Goal: Task Accomplishment & Management: Manage account settings

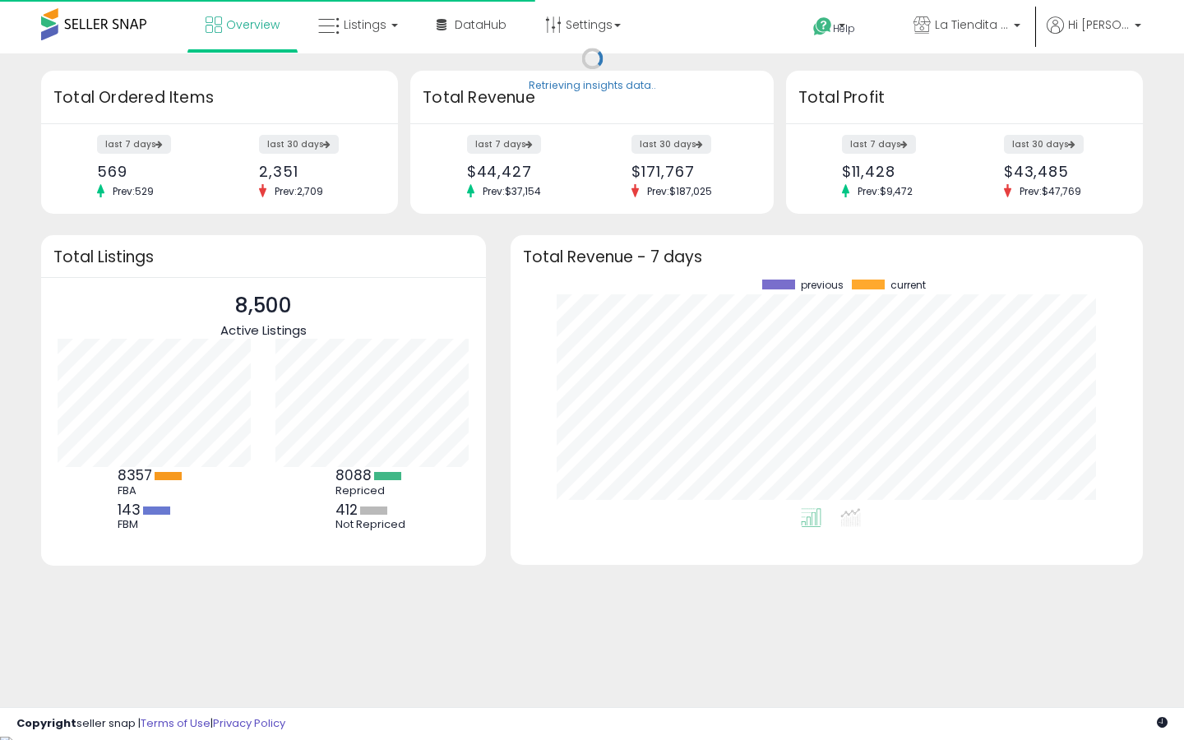
scroll to position [229, 600]
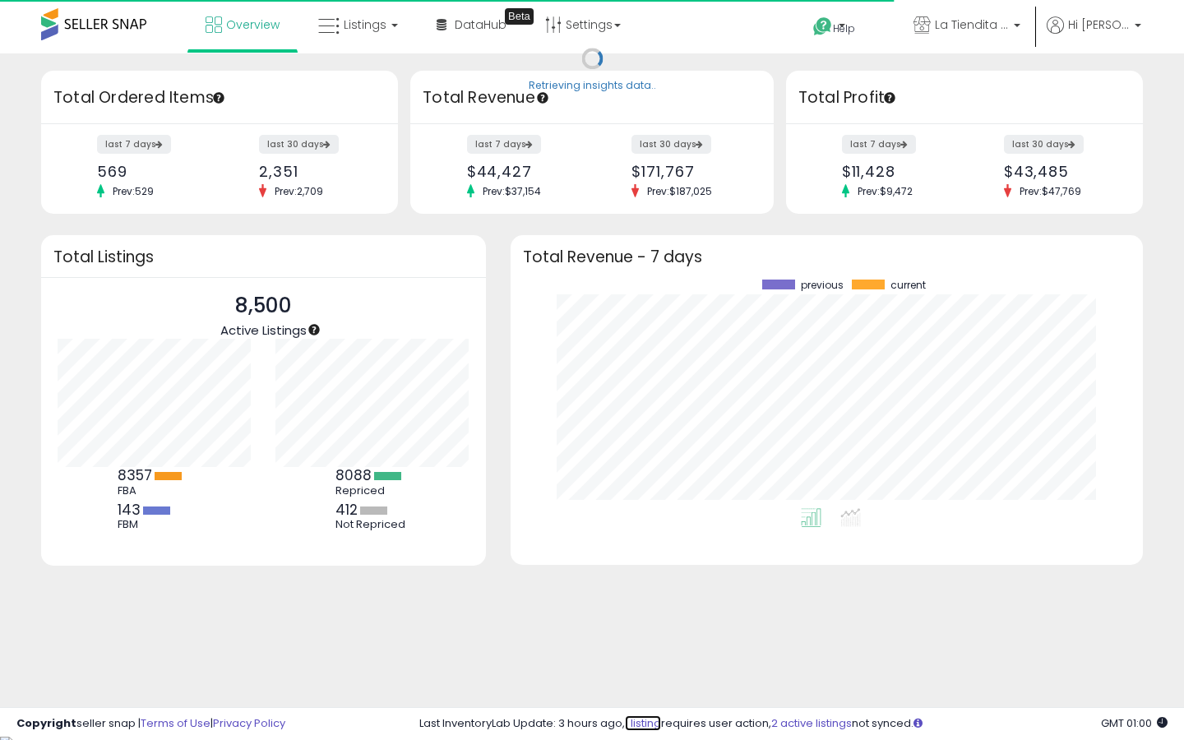
click at [641, 720] on link "1 listing" at bounding box center [643, 723] width 36 height 16
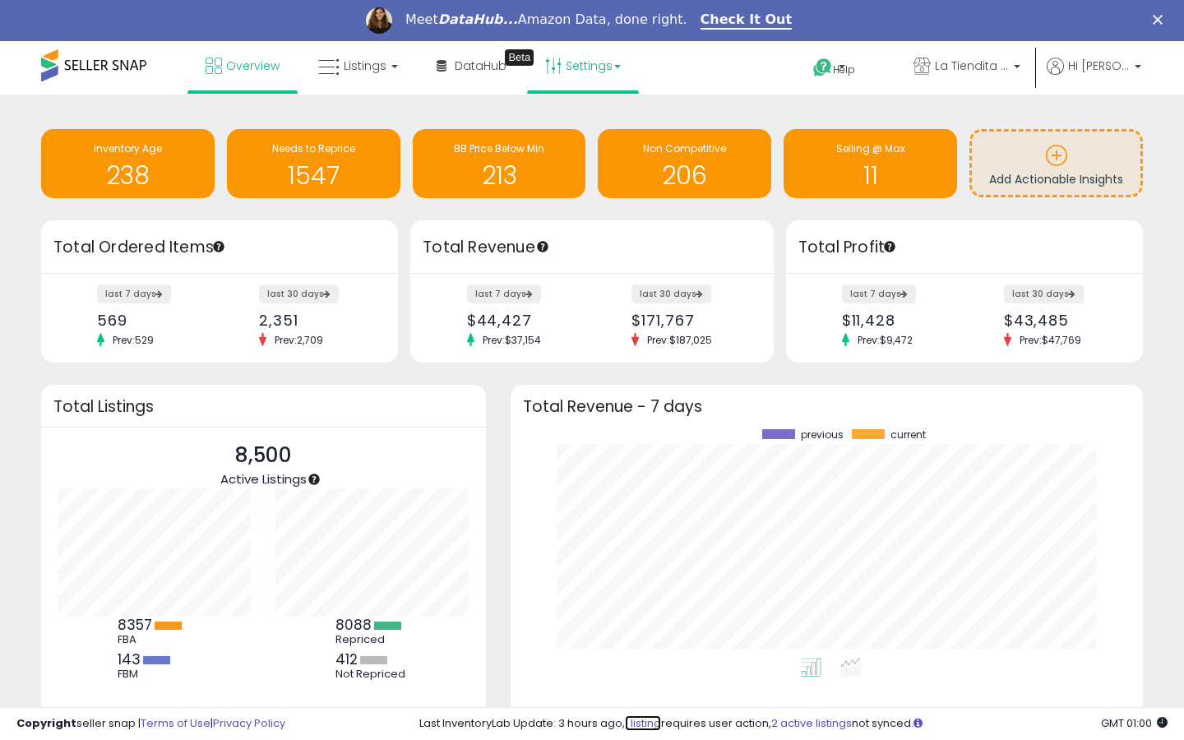
scroll to position [0, 0]
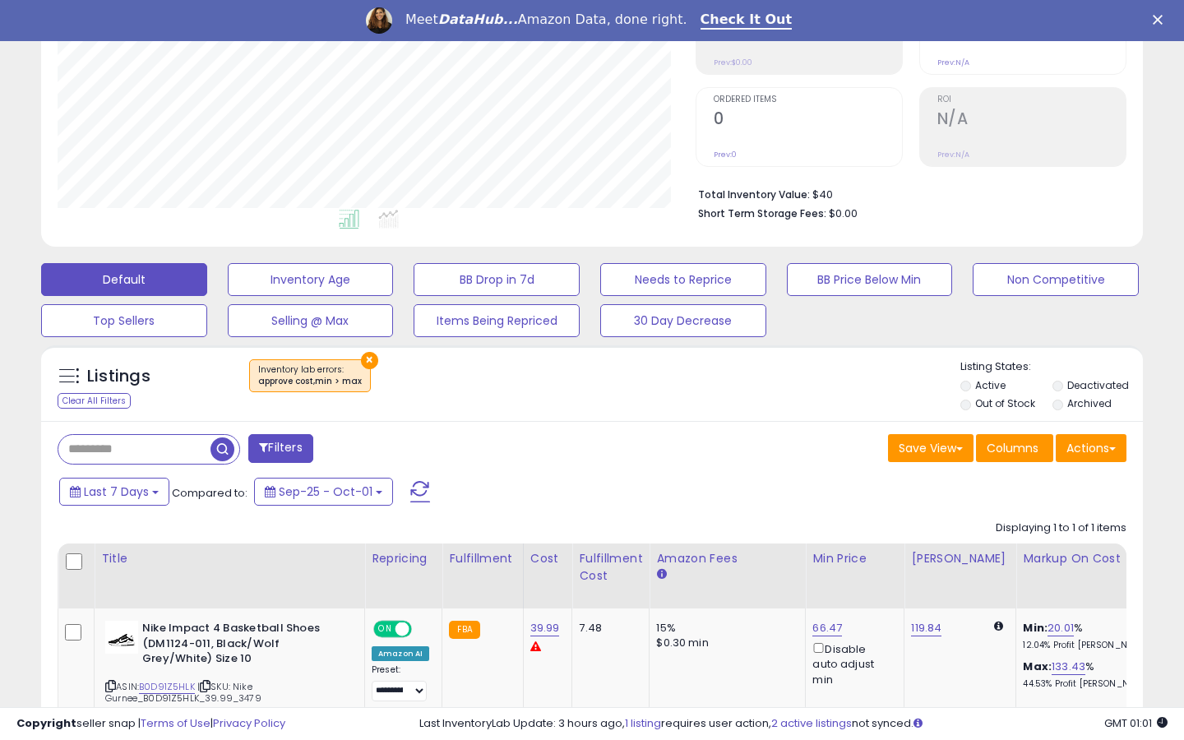
scroll to position [419, 0]
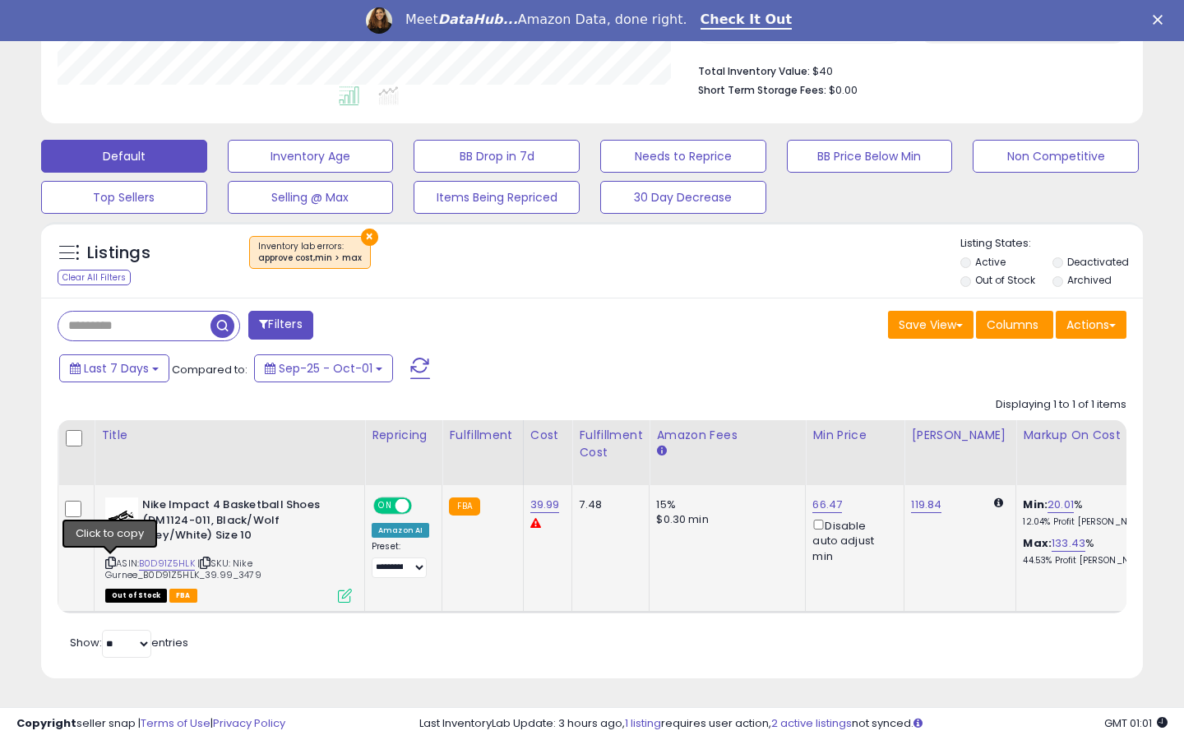
click at [110, 558] on icon at bounding box center [110, 562] width 11 height 9
click at [535, 504] on link "39.99" at bounding box center [545, 505] width 30 height 16
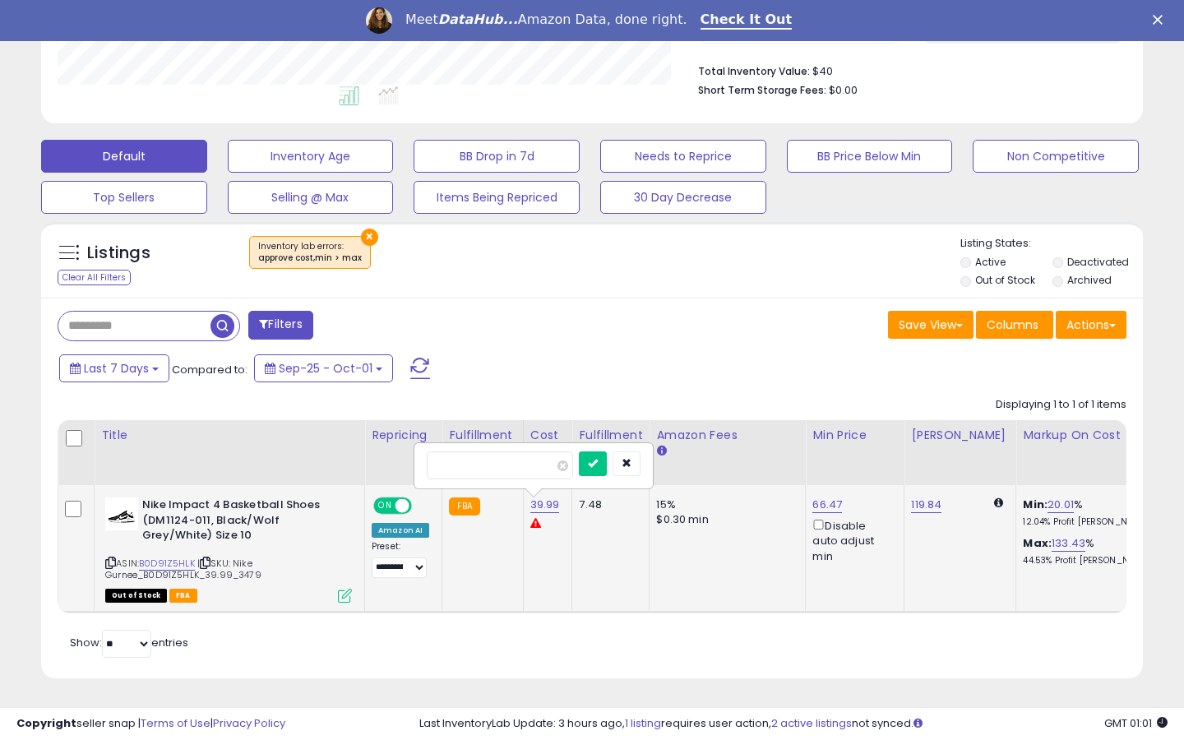
click at [443, 462] on input "*****" at bounding box center [500, 466] width 146 height 28
type input "*****"
click at [604, 471] on button "submit" at bounding box center [593, 464] width 28 height 25
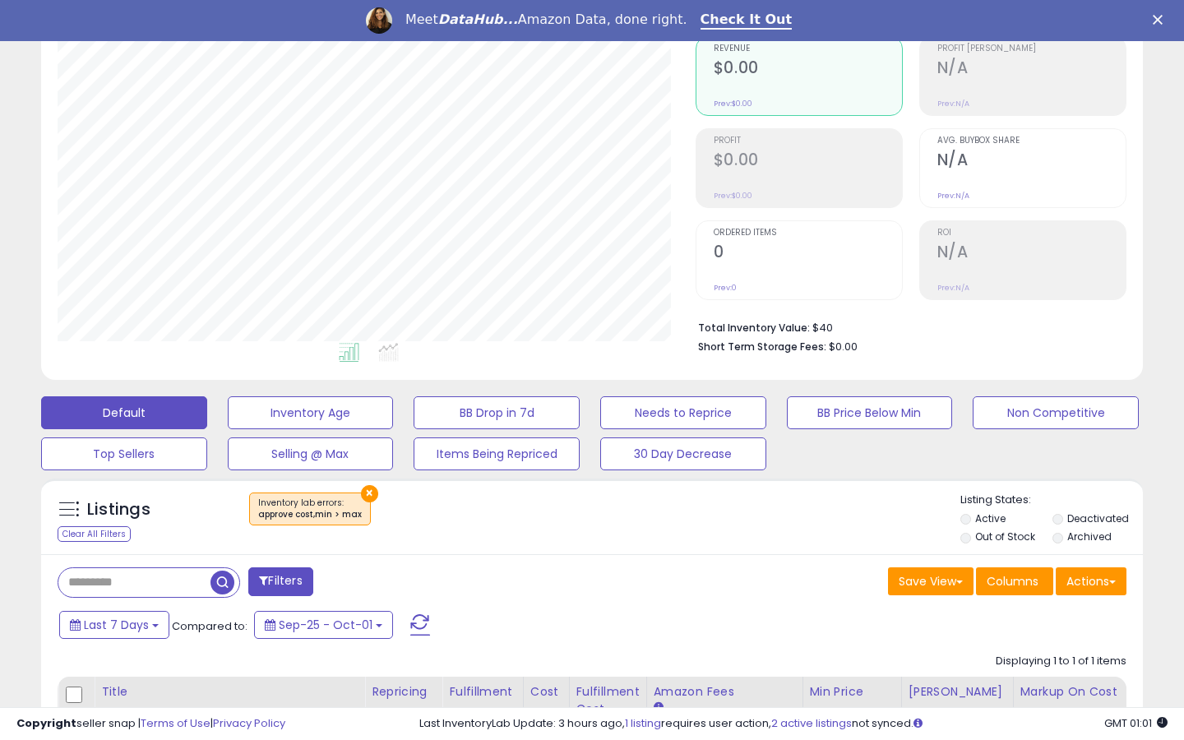
scroll to position [231, 0]
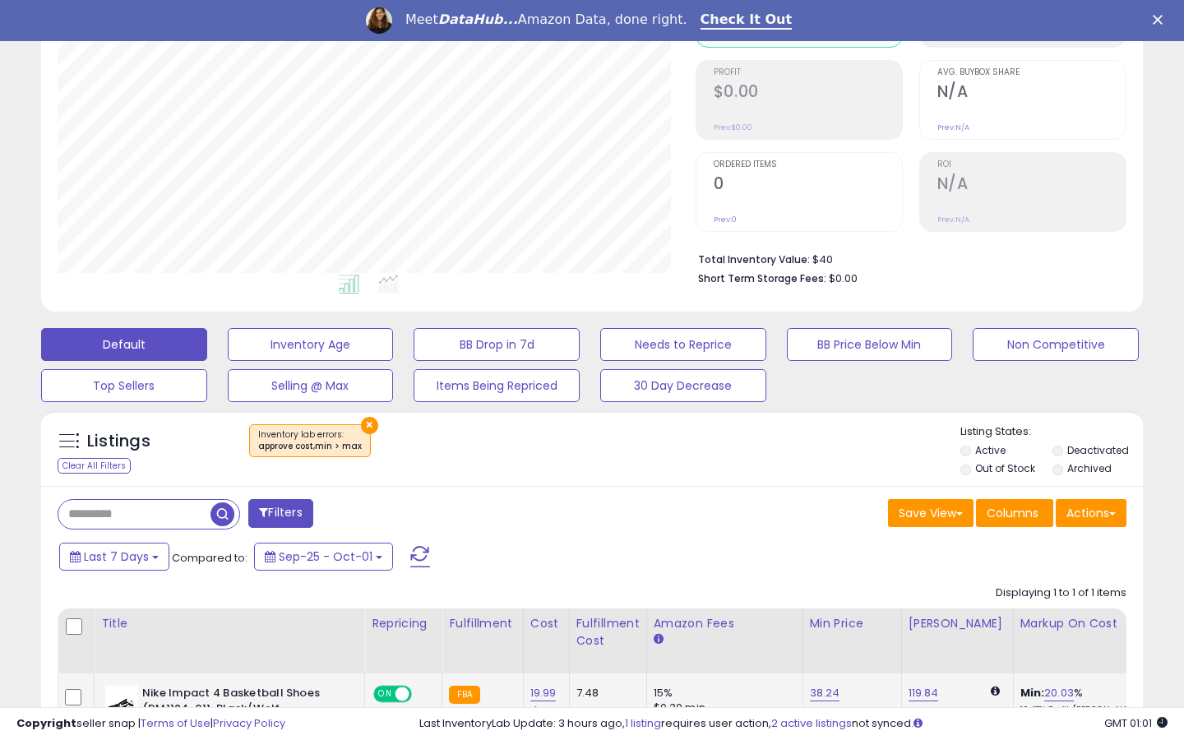
click at [361, 418] on button "×" at bounding box center [369, 425] width 17 height 17
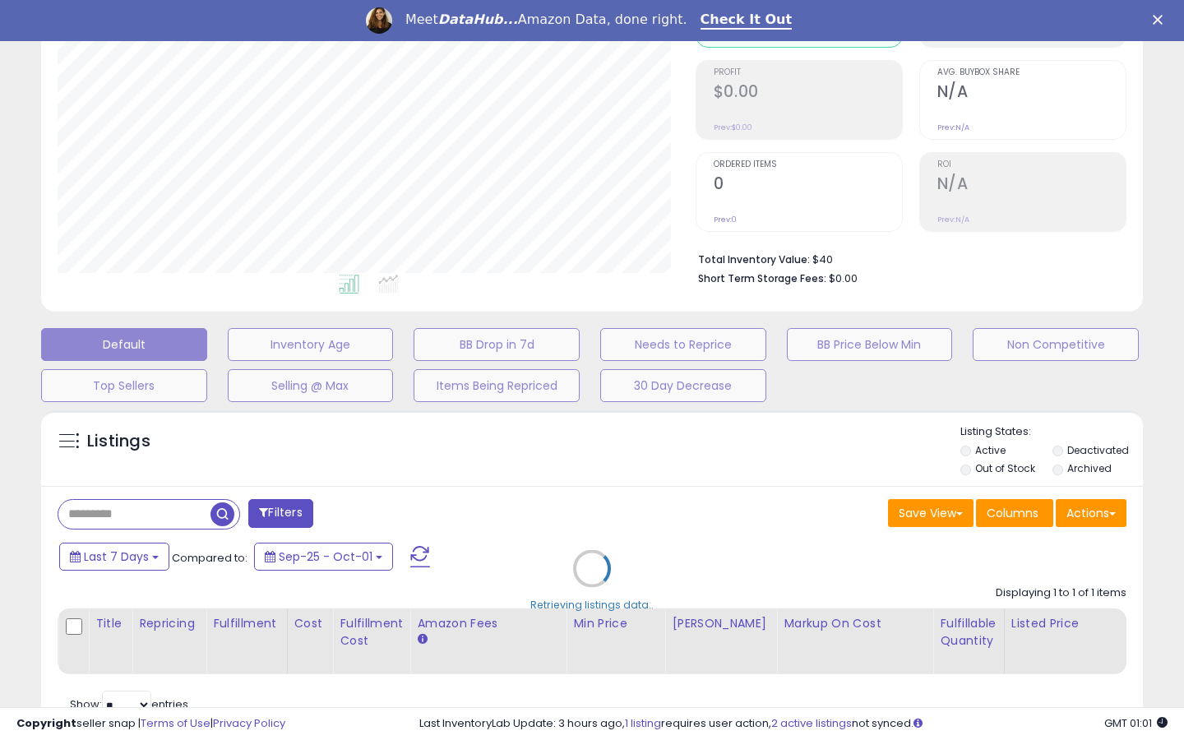
click at [1007, 470] on div "Retrieving listings data.." at bounding box center [592, 581] width 1127 height 358
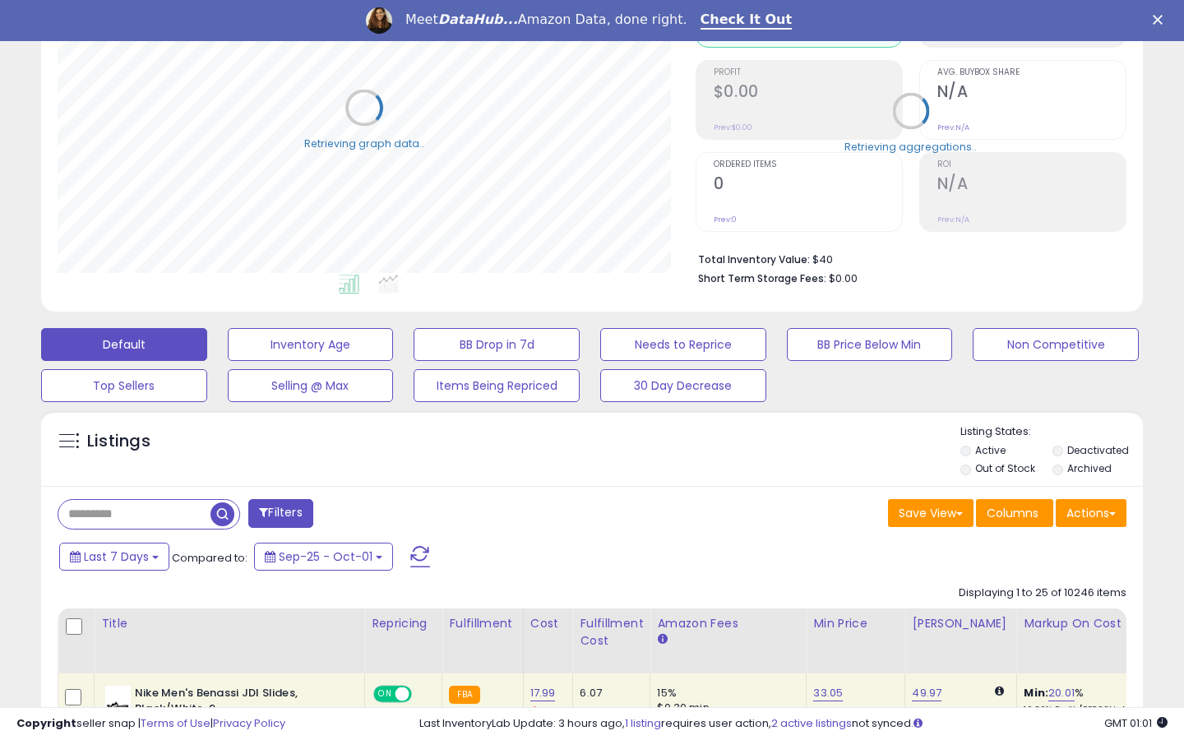
click at [1017, 465] on label "Out of Stock" at bounding box center [1005, 468] width 60 height 14
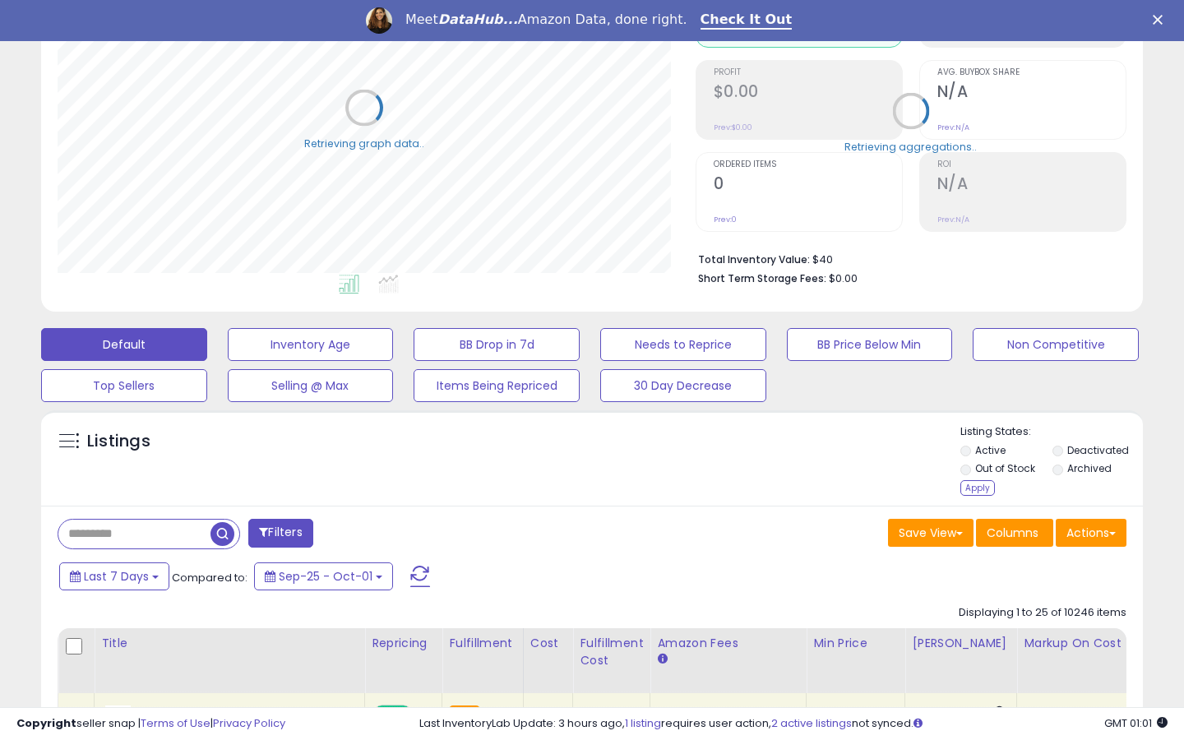
click at [1082, 443] on ul "Active Deactivated Out of Stock Archived" at bounding box center [1052, 461] width 183 height 36
click at [1081, 453] on label "Deactivated" at bounding box center [1098, 450] width 62 height 14
click at [988, 484] on div "Apply" at bounding box center [978, 488] width 35 height 16
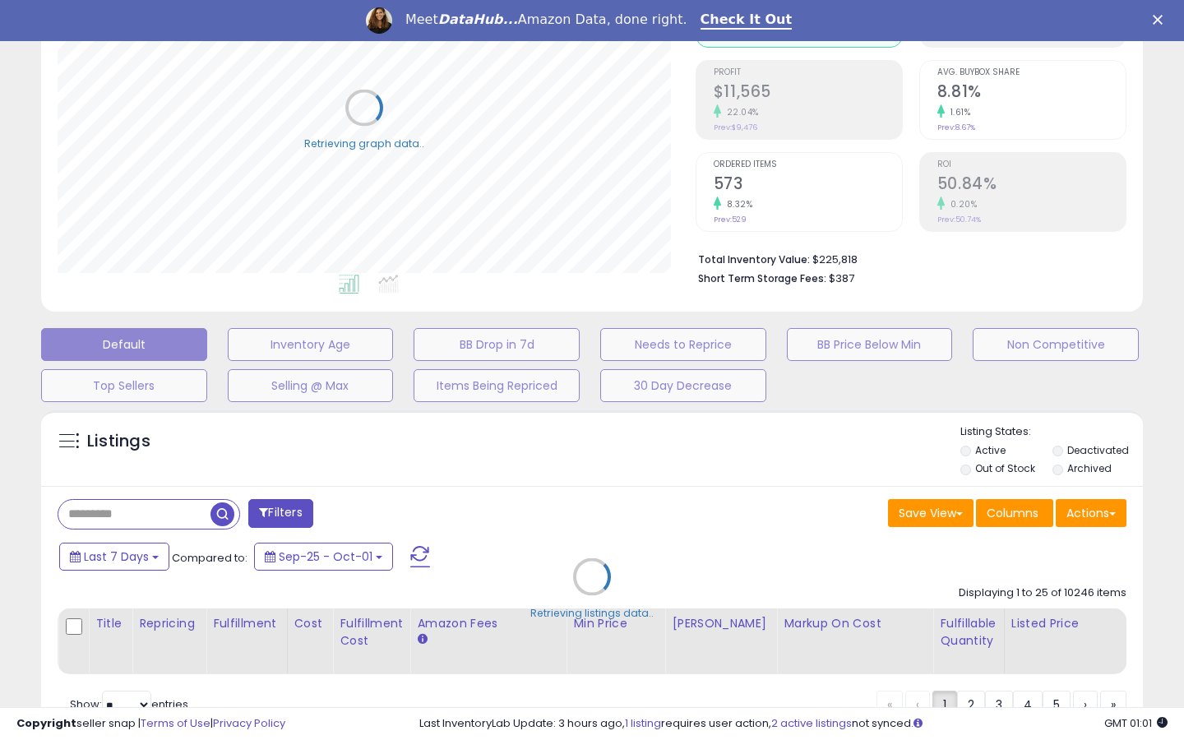
select select "*"
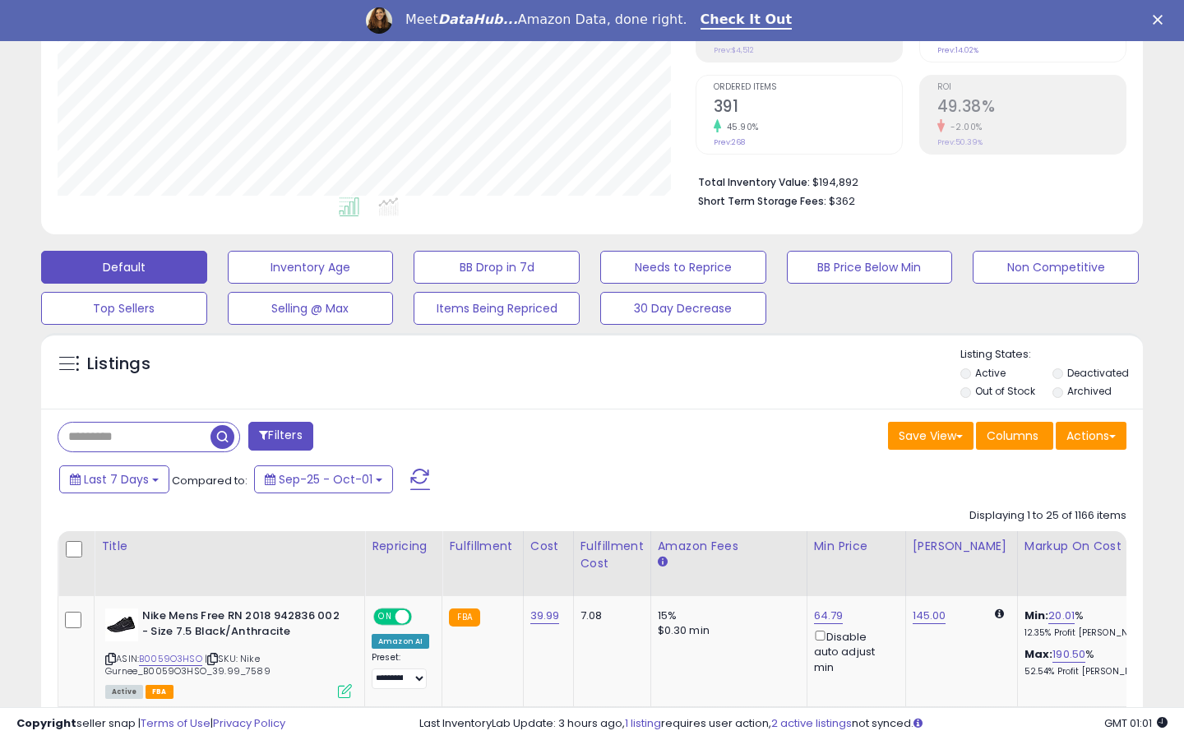
scroll to position [337, 637]
click at [294, 430] on button "Filters" at bounding box center [280, 436] width 64 height 29
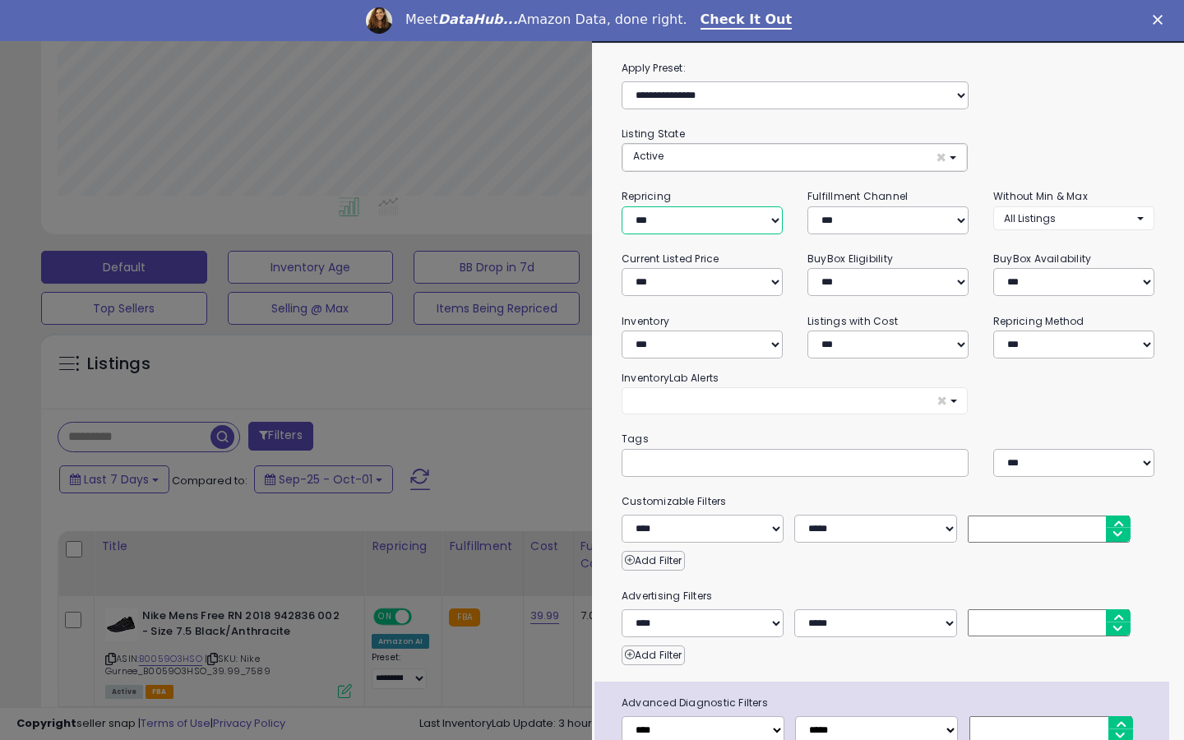
click at [655, 220] on select "**********" at bounding box center [702, 220] width 161 height 28
select select "***"
click at [622, 206] on select "**********" at bounding box center [702, 220] width 161 height 28
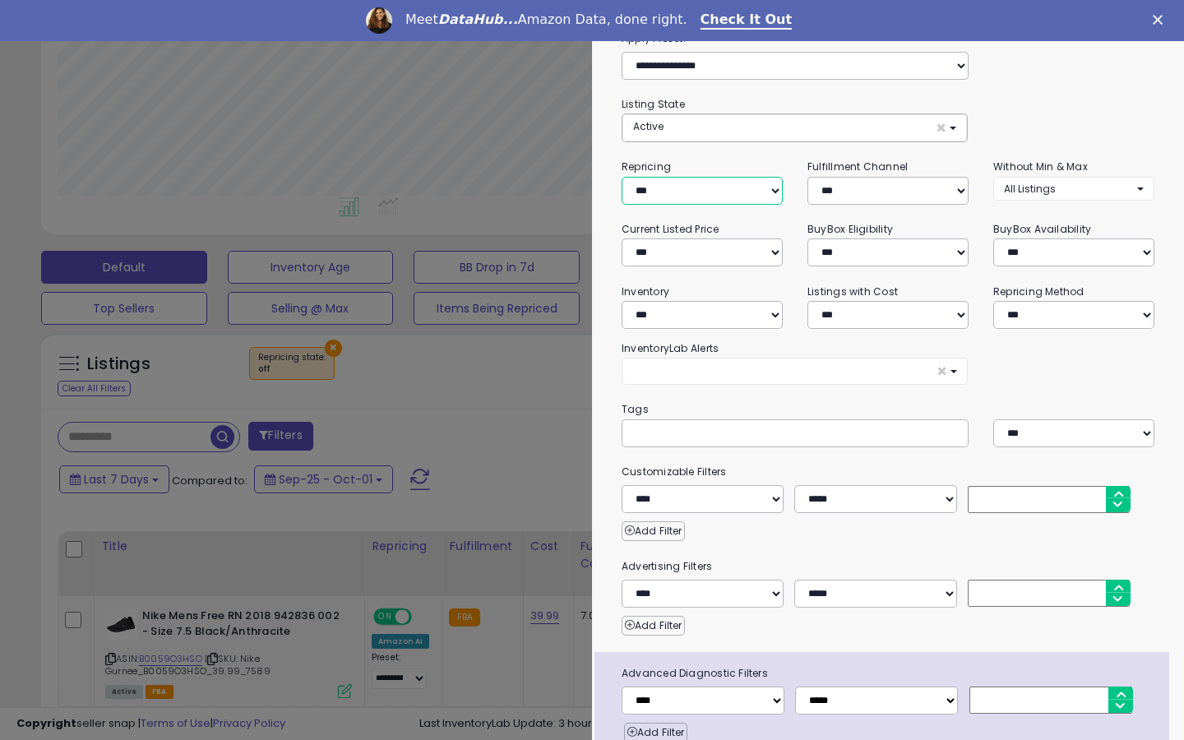
scroll to position [104, 0]
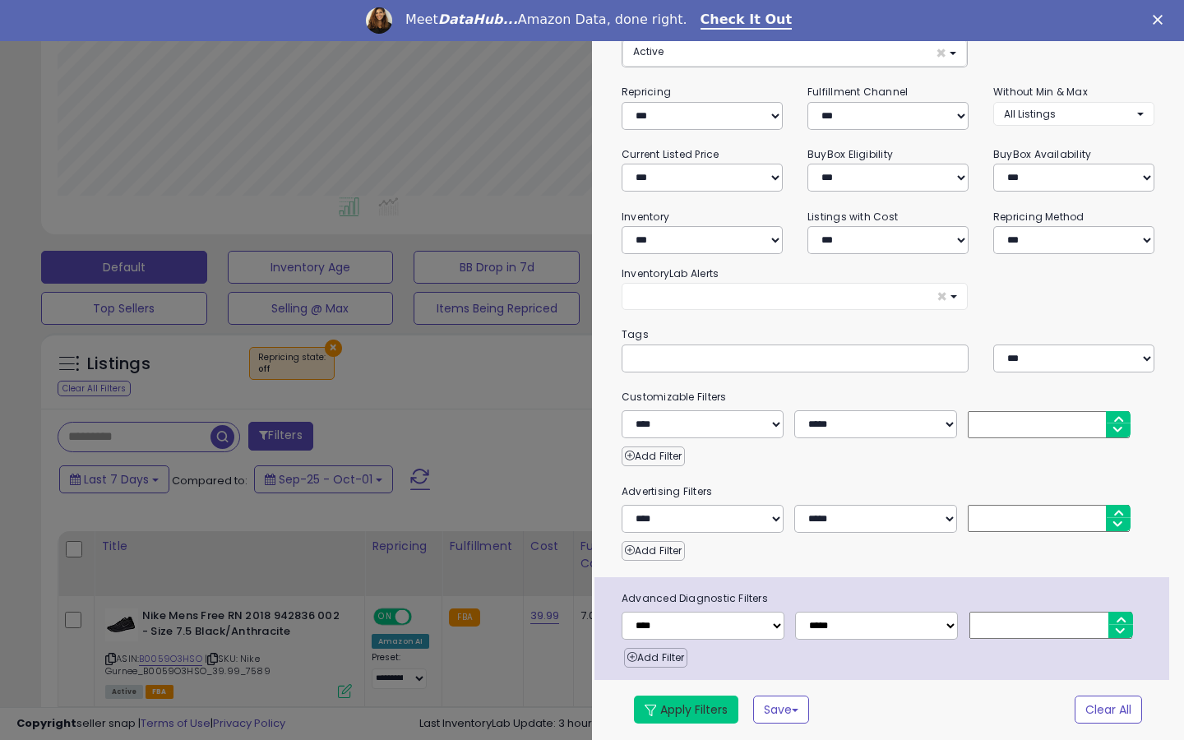
click at [683, 719] on button "Apply Filters" at bounding box center [686, 710] width 104 height 28
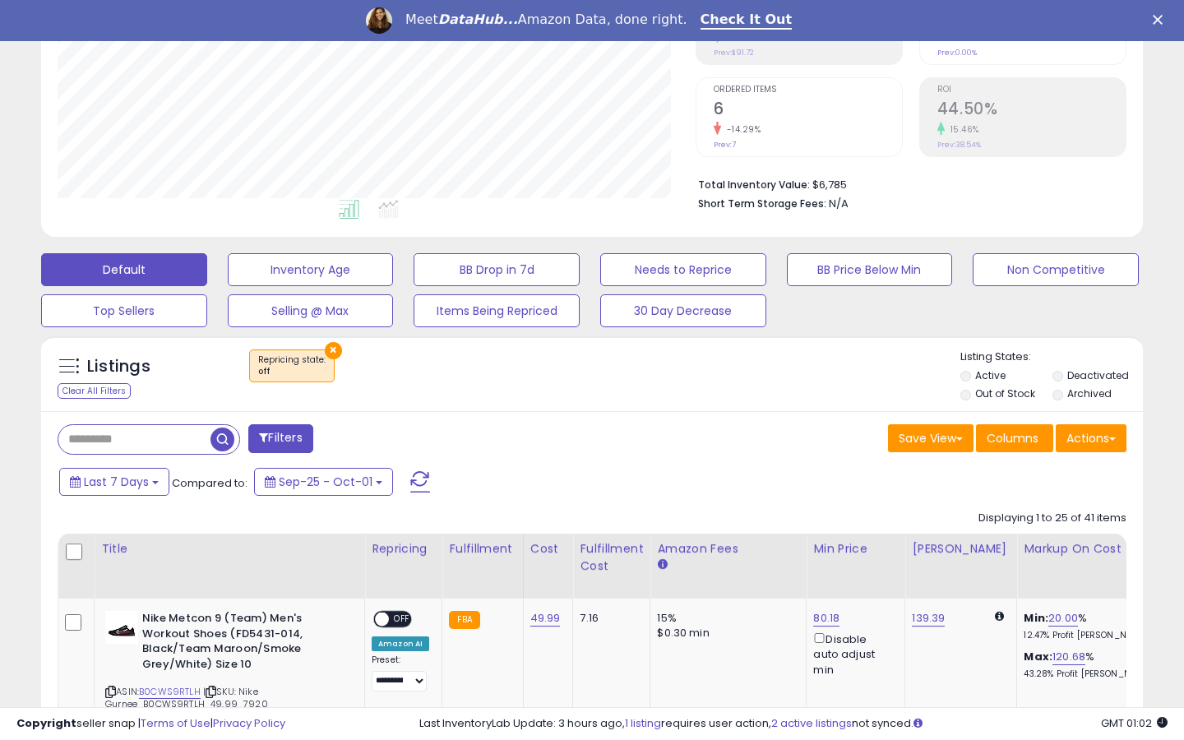
scroll to position [329, 0]
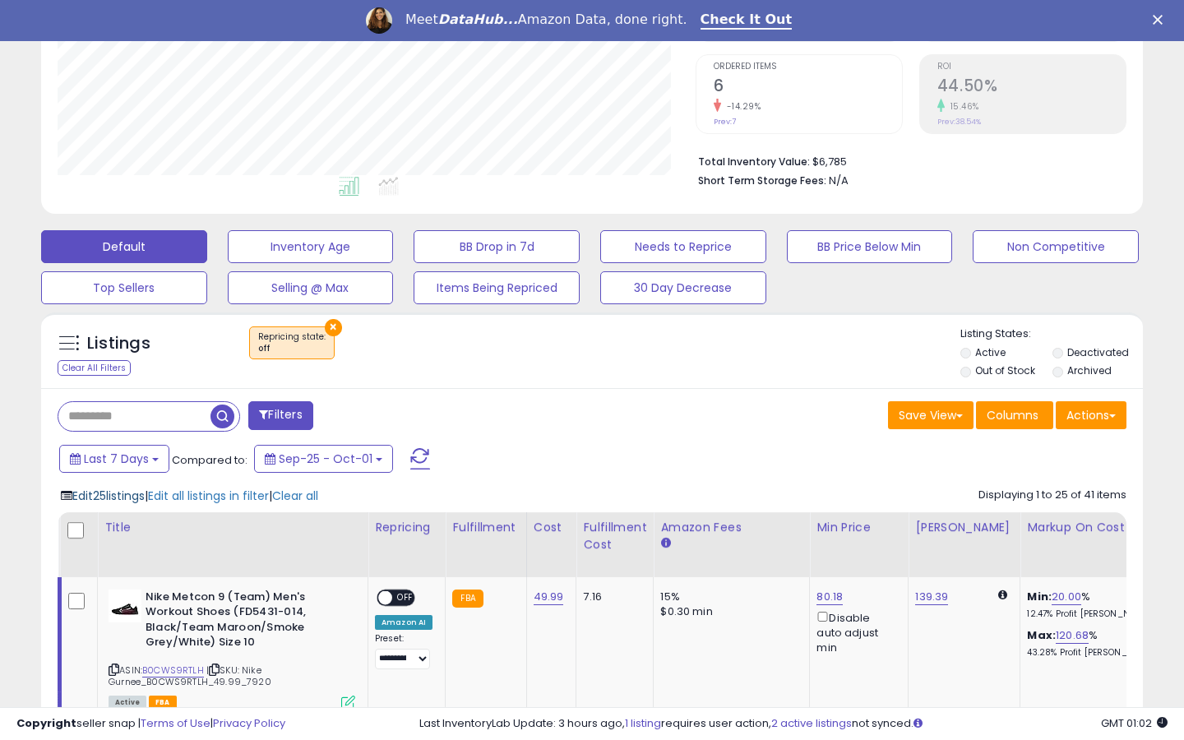
click at [135, 492] on span "Edit 25 listings" at bounding box center [108, 496] width 72 height 16
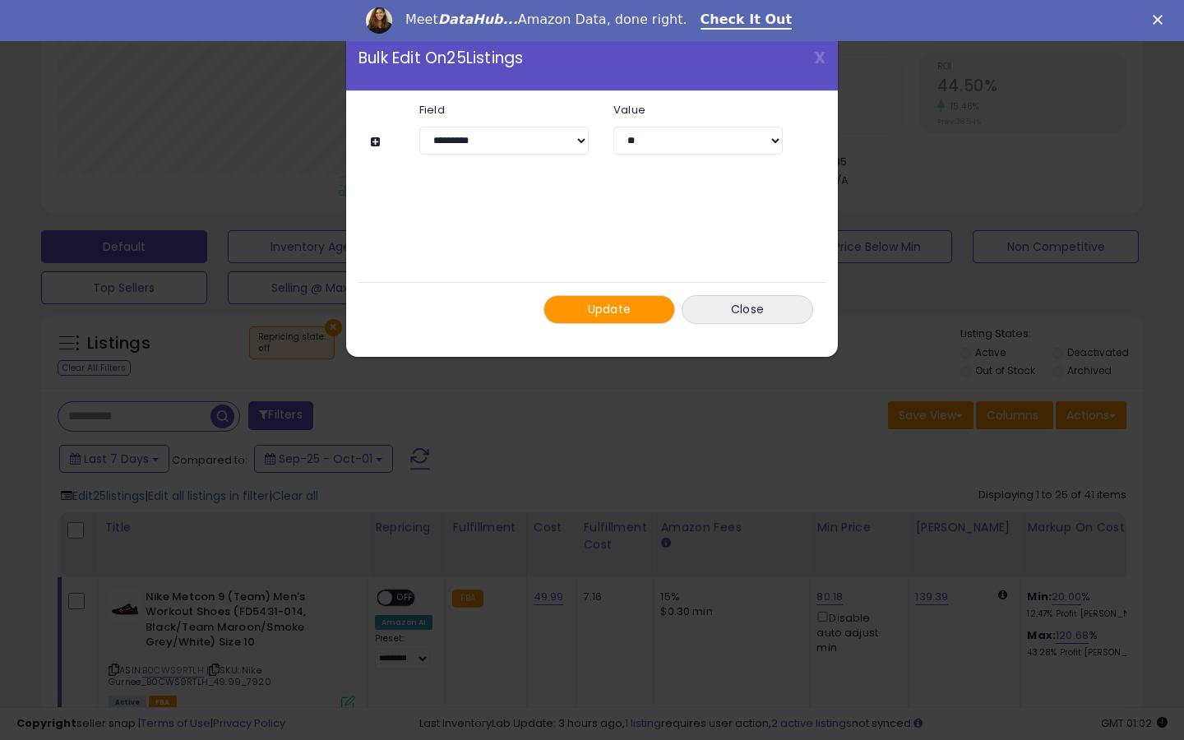
click at [633, 318] on button "Update" at bounding box center [610, 309] width 132 height 29
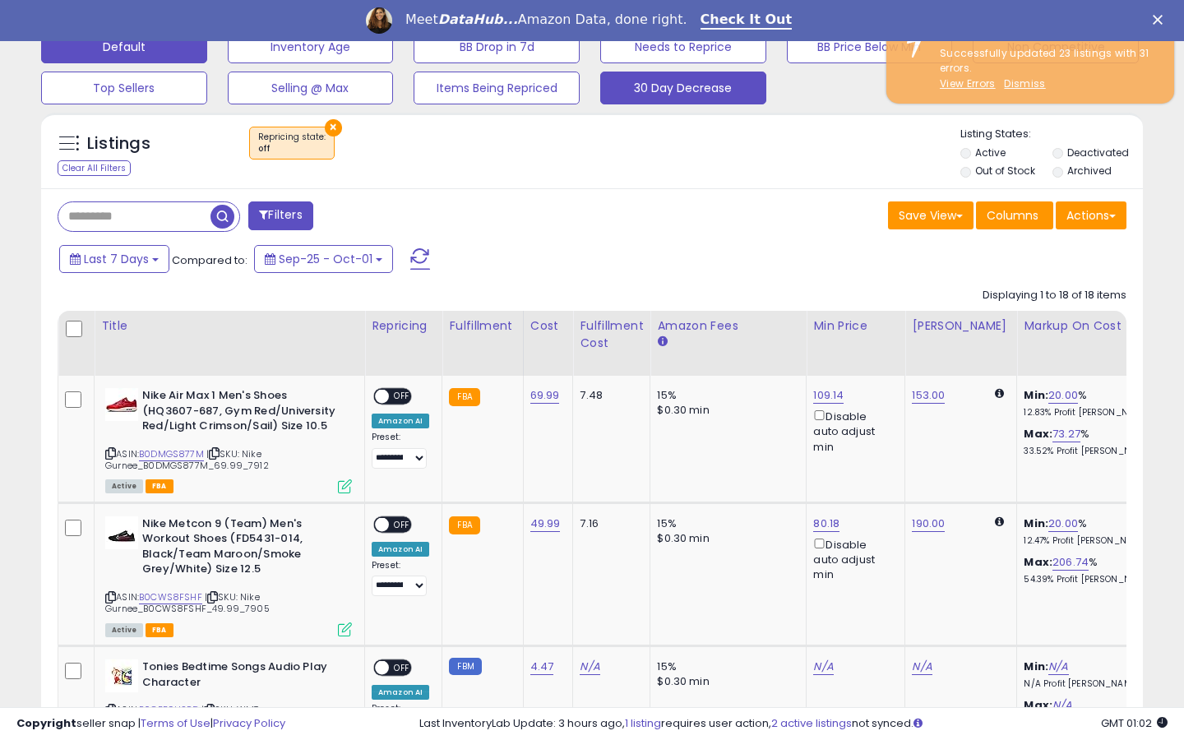
scroll to position [337, 637]
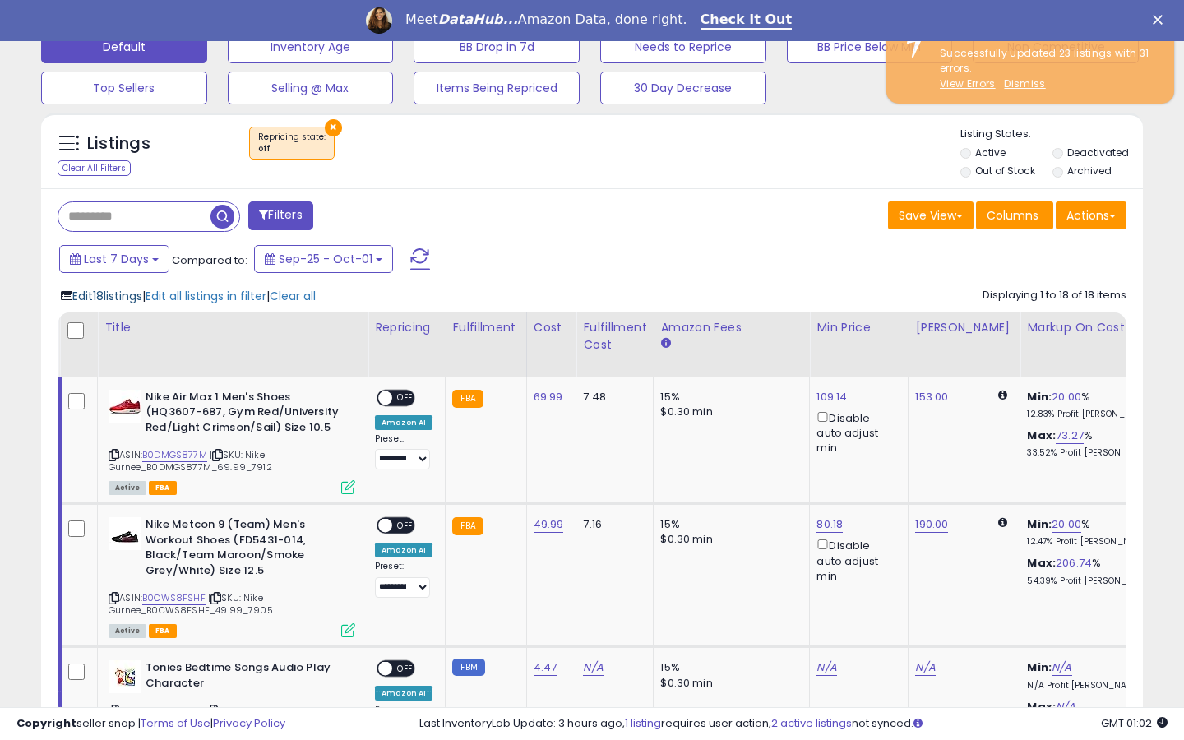
click at [114, 288] on span "Edit 18 listings" at bounding box center [107, 296] width 70 height 16
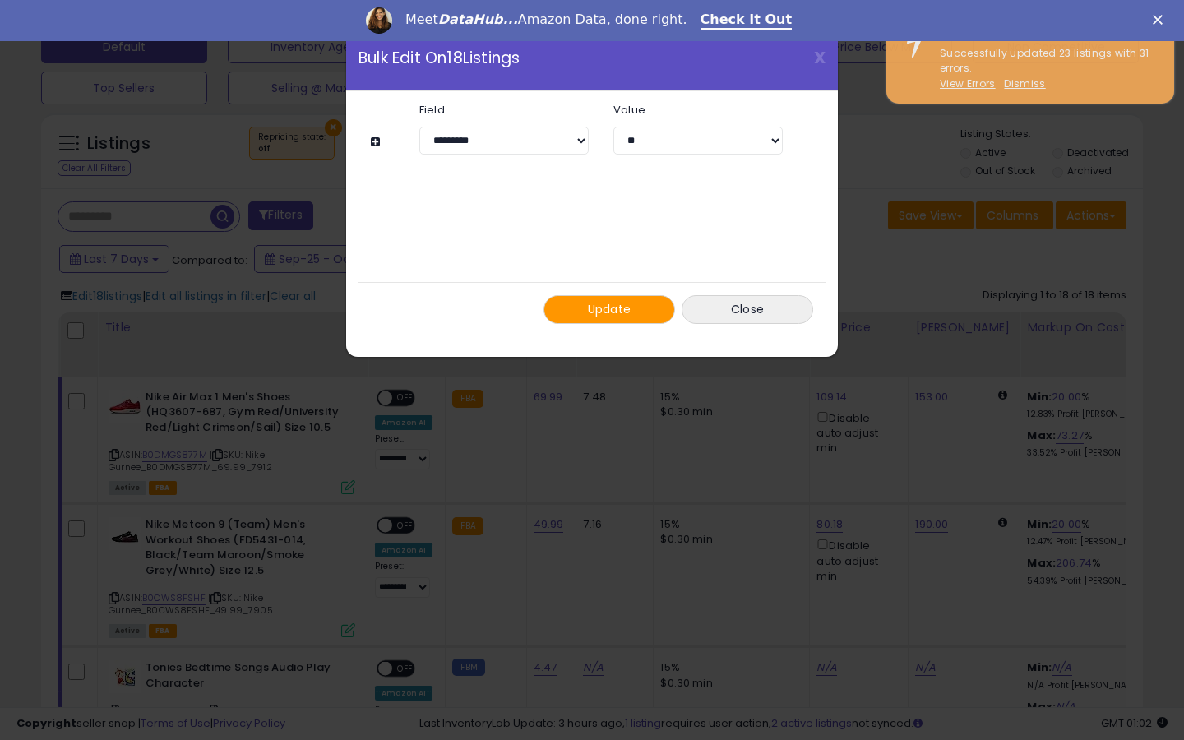
click at [638, 318] on button "Update" at bounding box center [610, 309] width 132 height 29
